Goal: Communication & Community: Ask a question

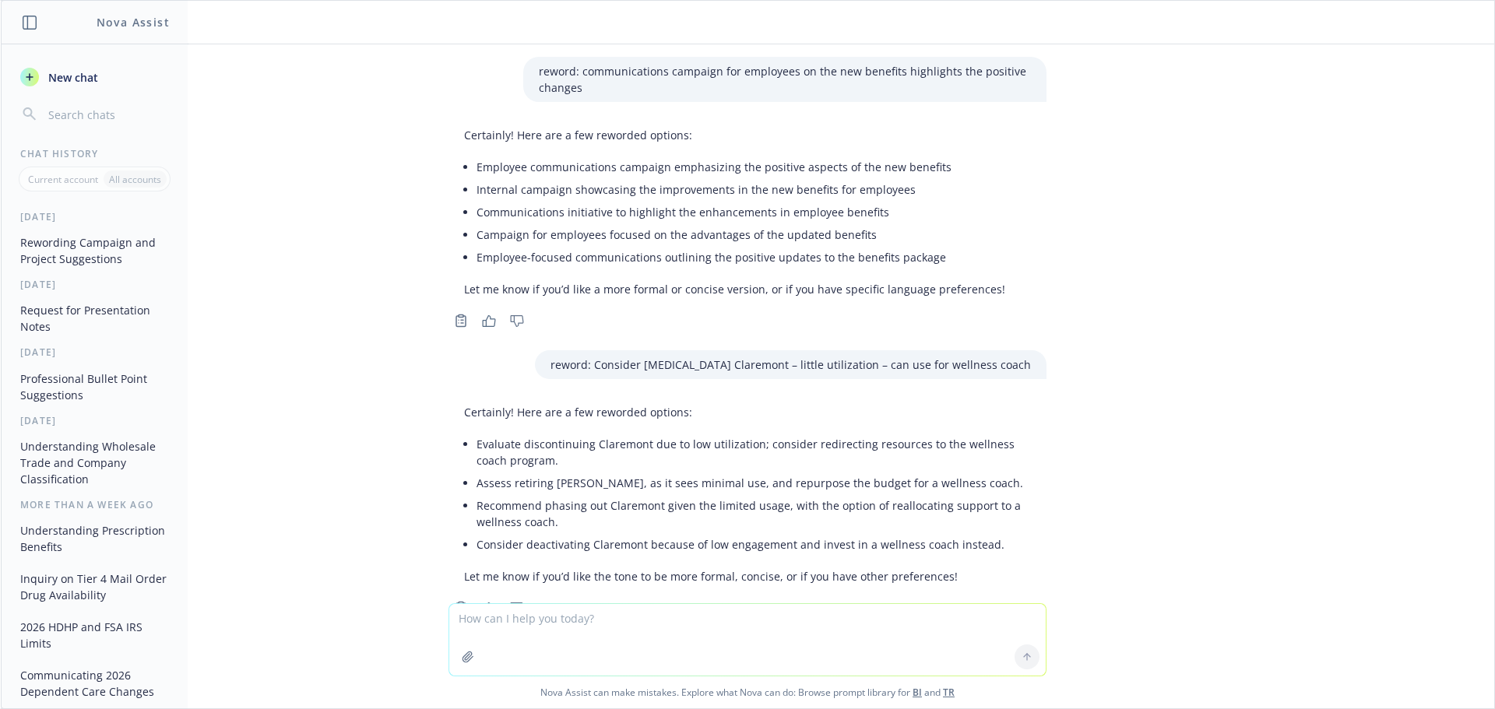
scroll to position [1736, 0]
